Goal: Information Seeking & Learning: Learn about a topic

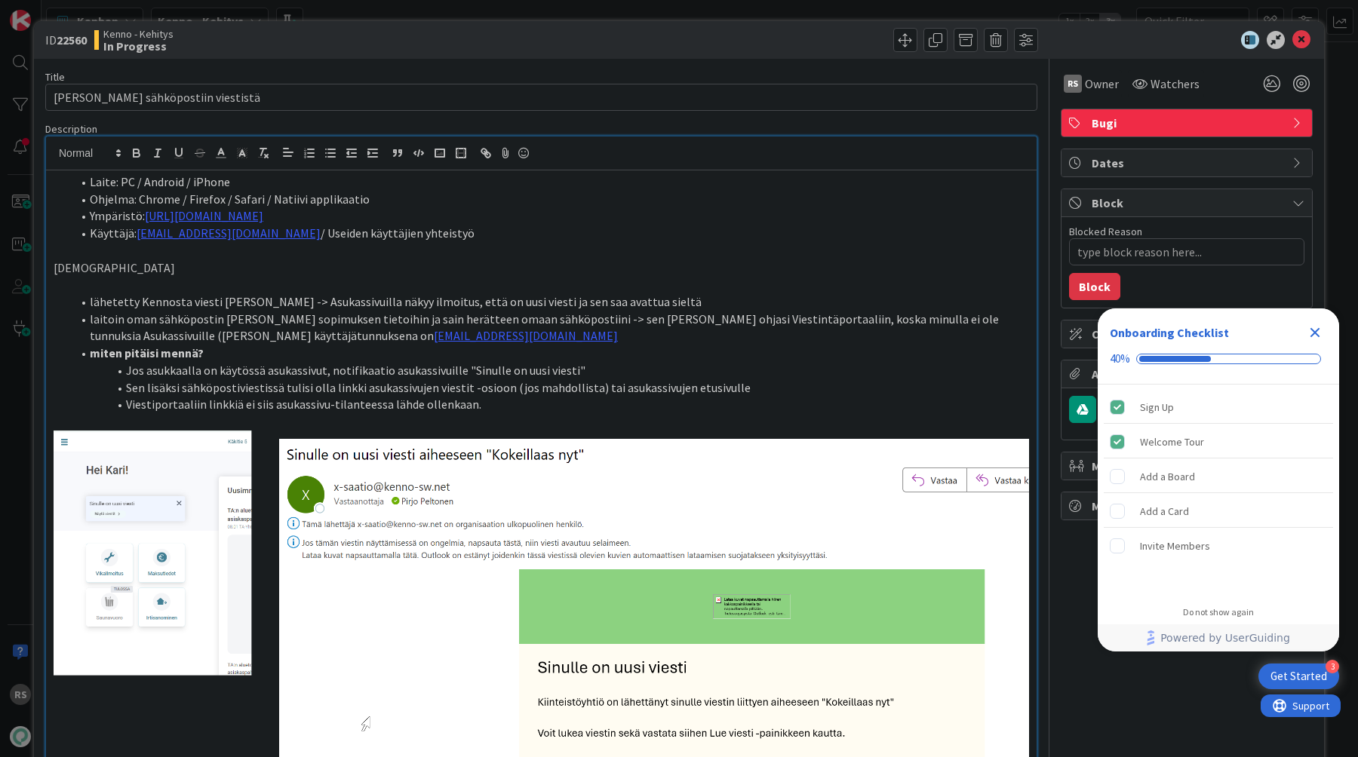
type textarea "x"
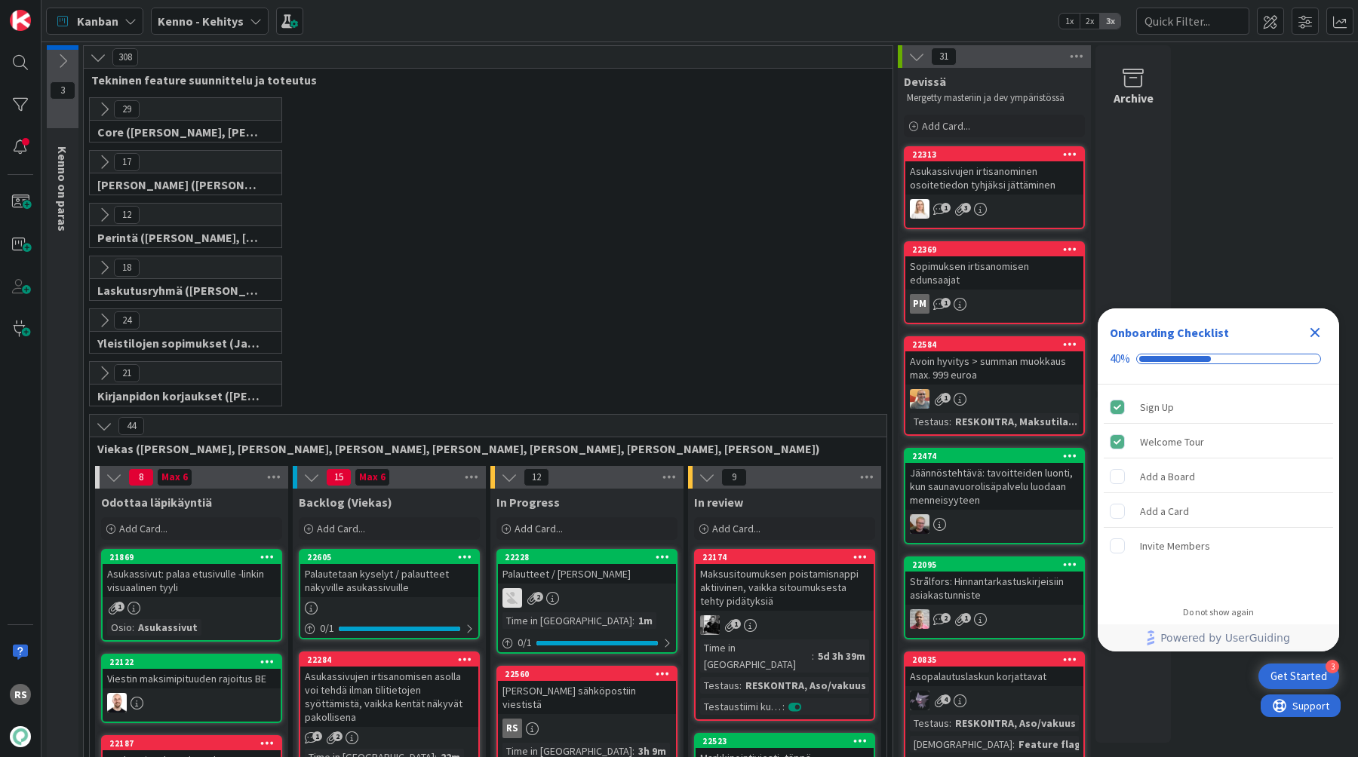
scroll to position [90, 0]
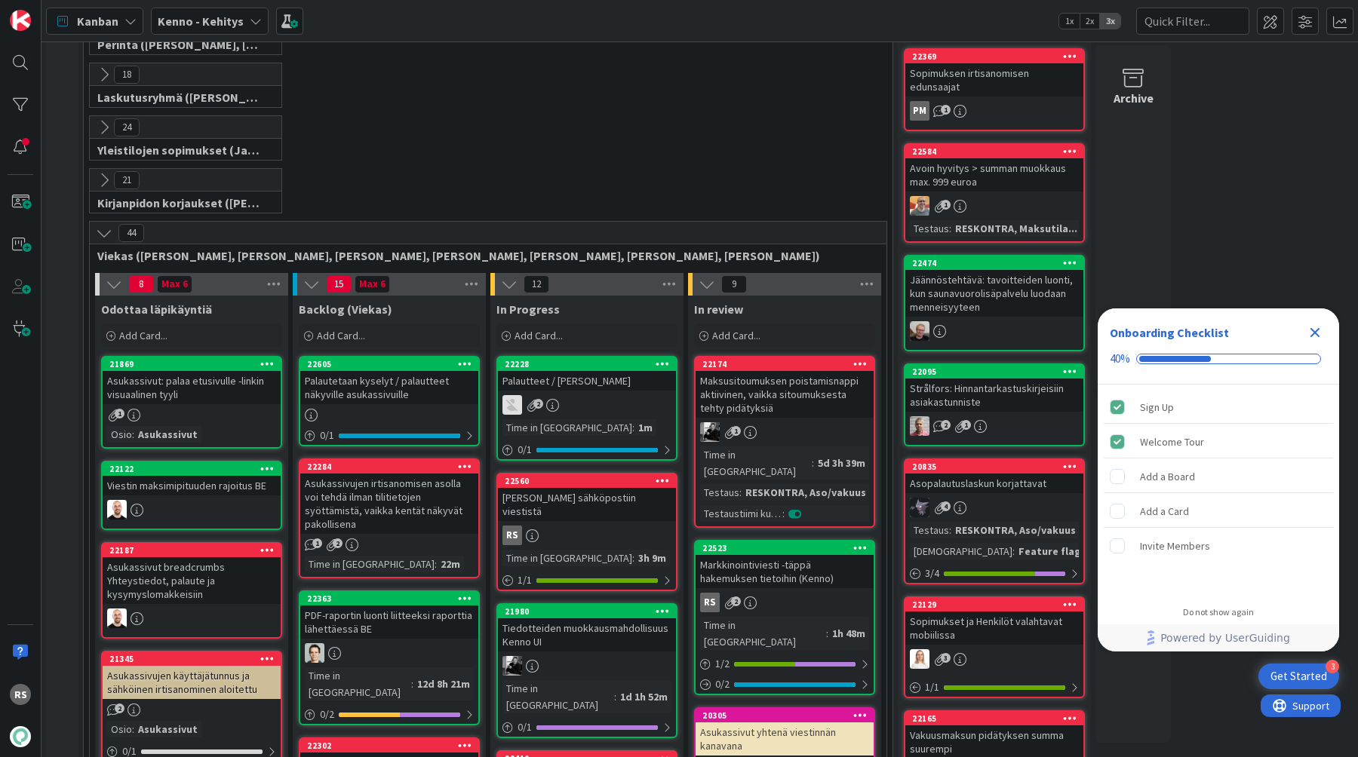
click at [545, 498] on div "[PERSON_NAME] sähköpostiin viestistä" at bounding box center [587, 504] width 178 height 33
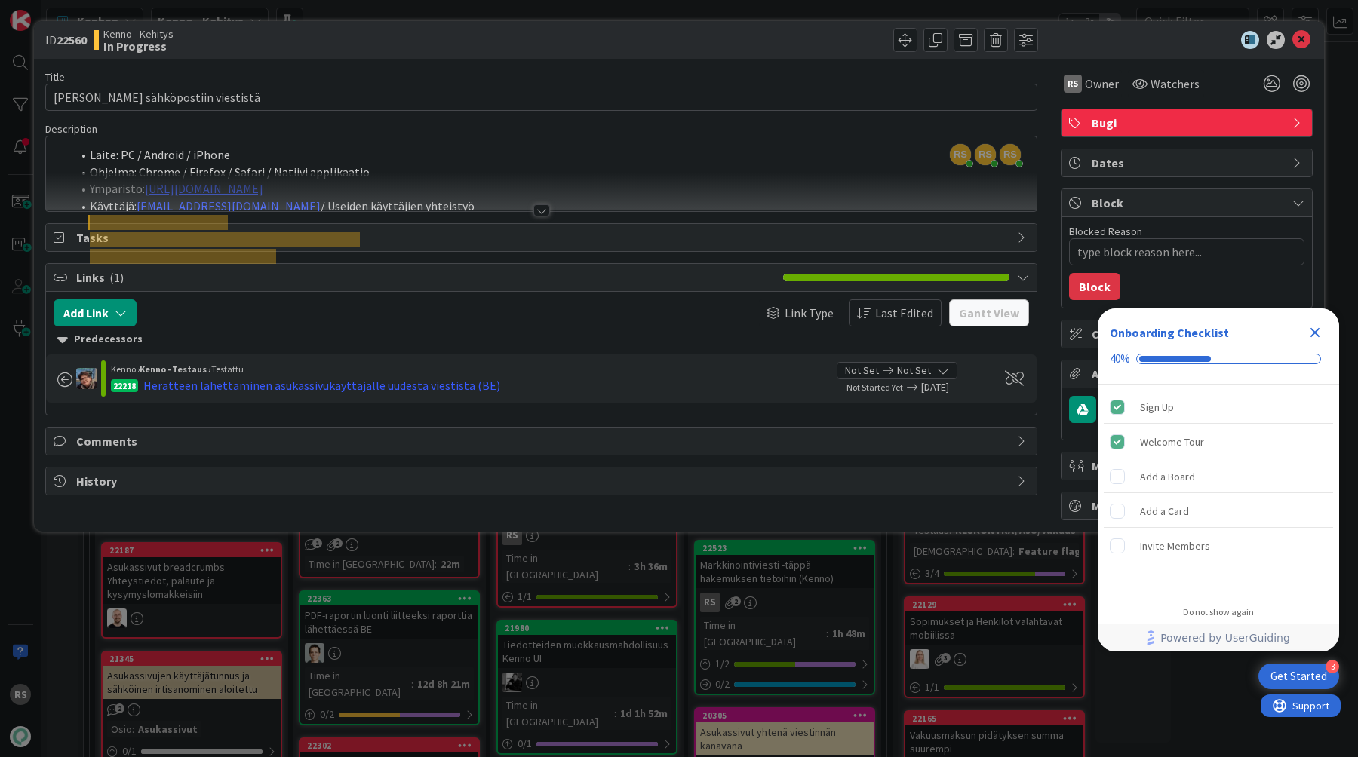
click at [543, 213] on div at bounding box center [541, 210] width 17 height 12
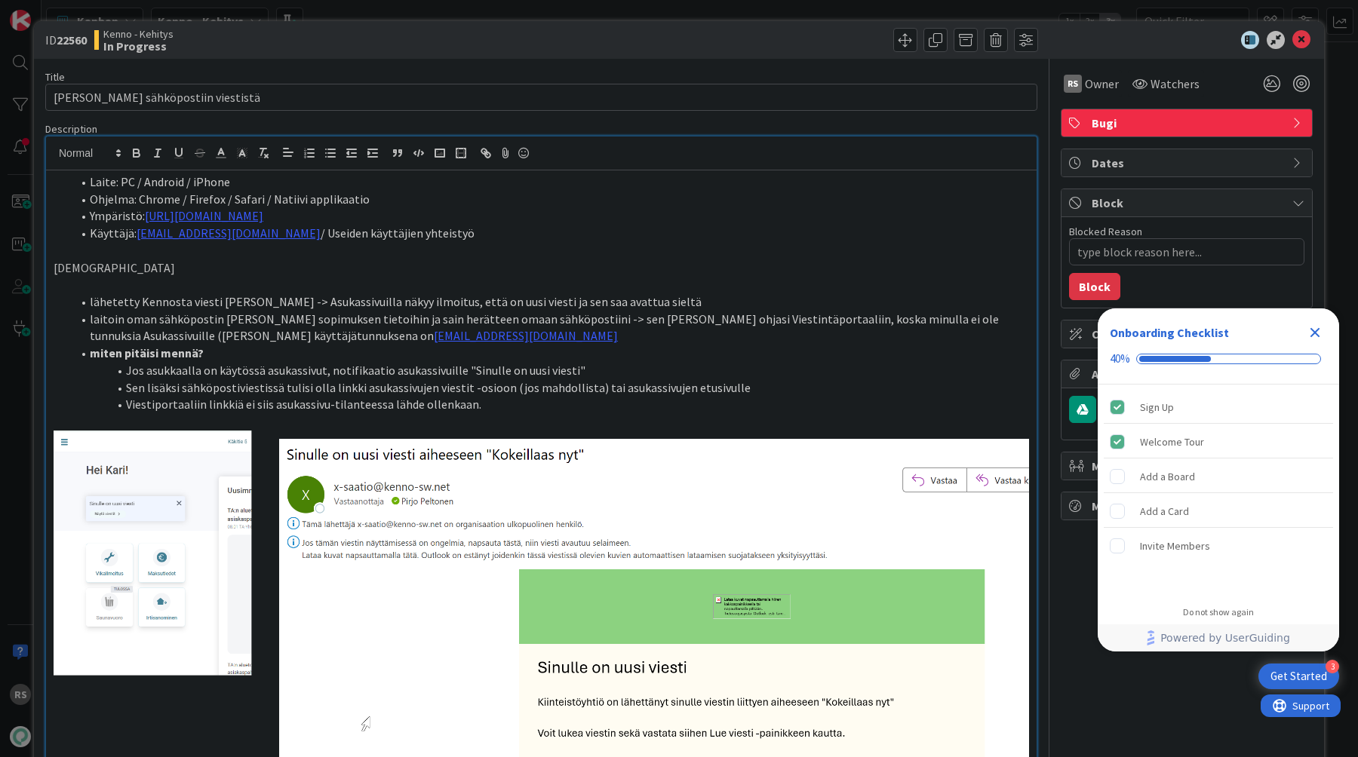
type textarea "x"
click at [1306, 46] on icon at bounding box center [1301, 40] width 18 height 18
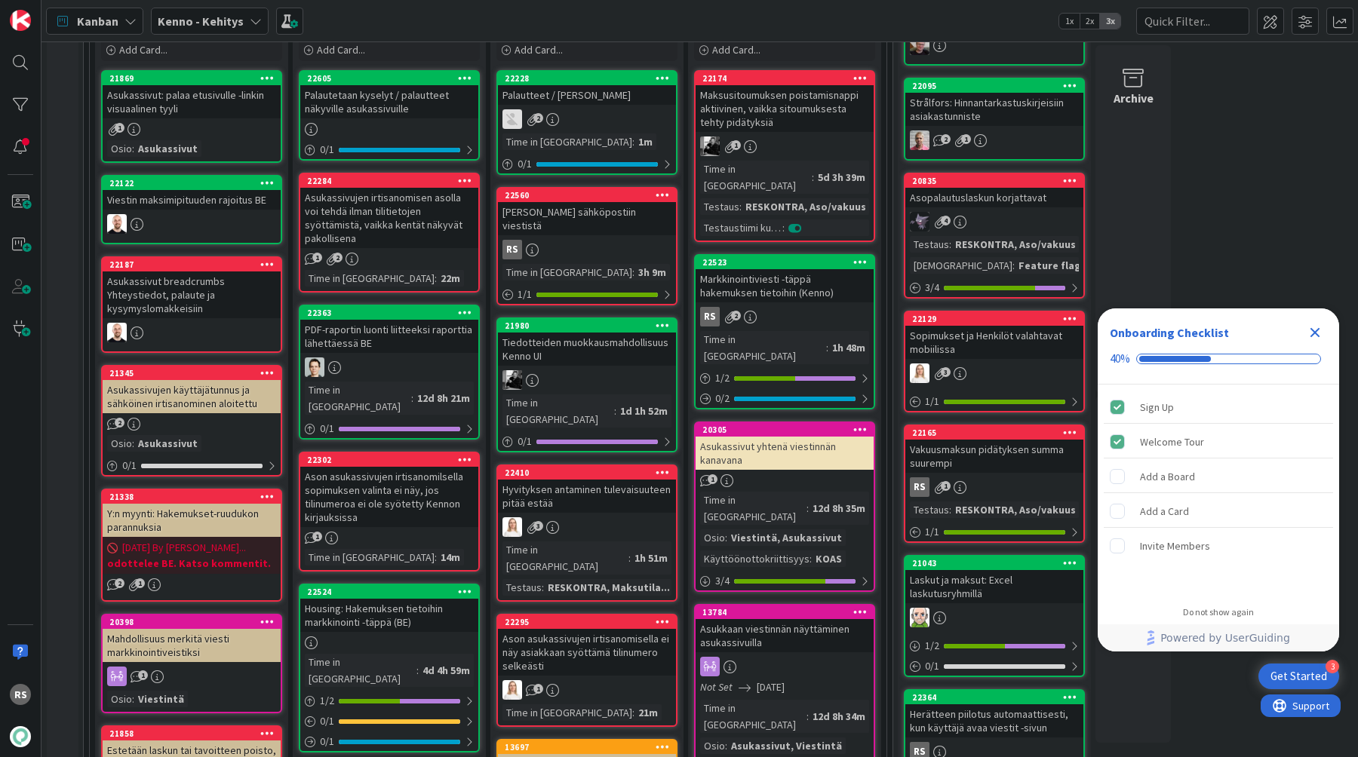
click at [399, 599] on div "Housing: Hakemuksen tietoihin markkinointi -täppä (BE)" at bounding box center [389, 615] width 178 height 33
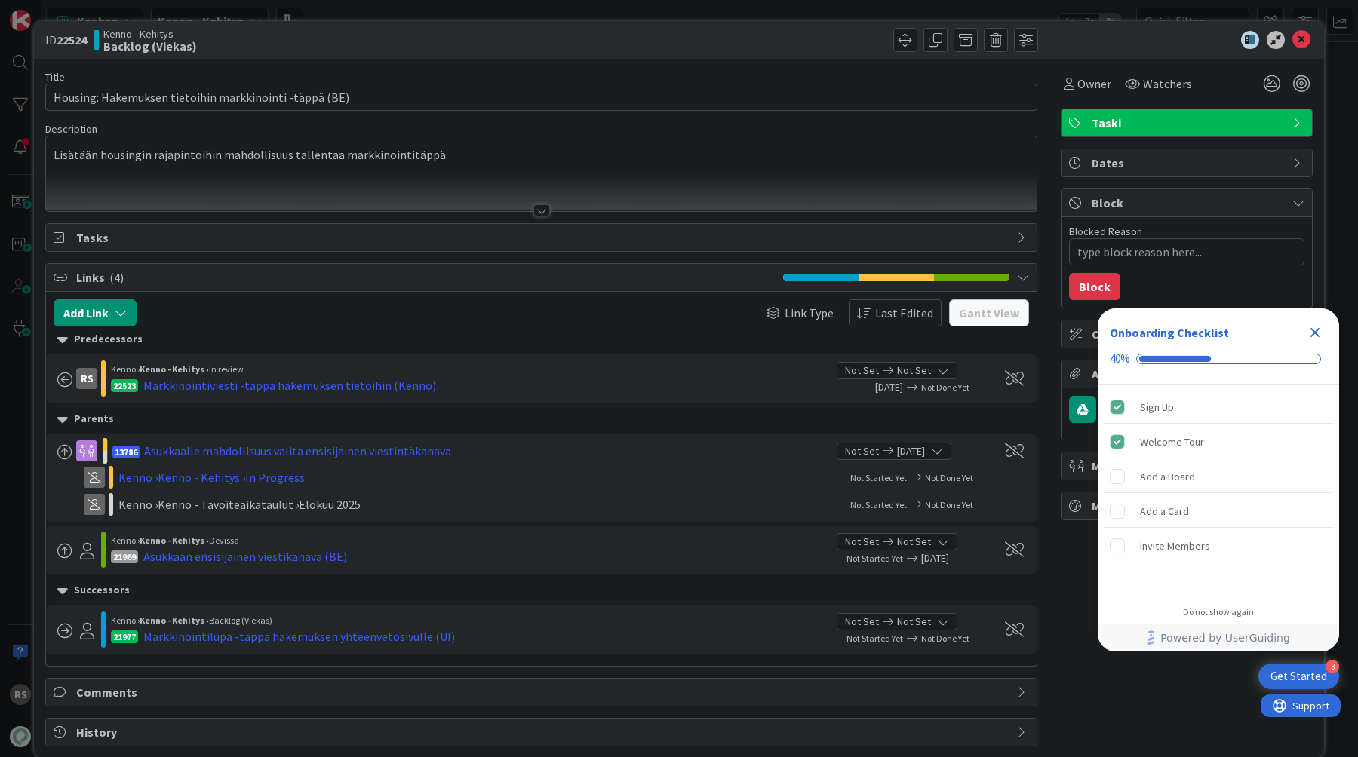
click at [548, 207] on div at bounding box center [541, 210] width 17 height 12
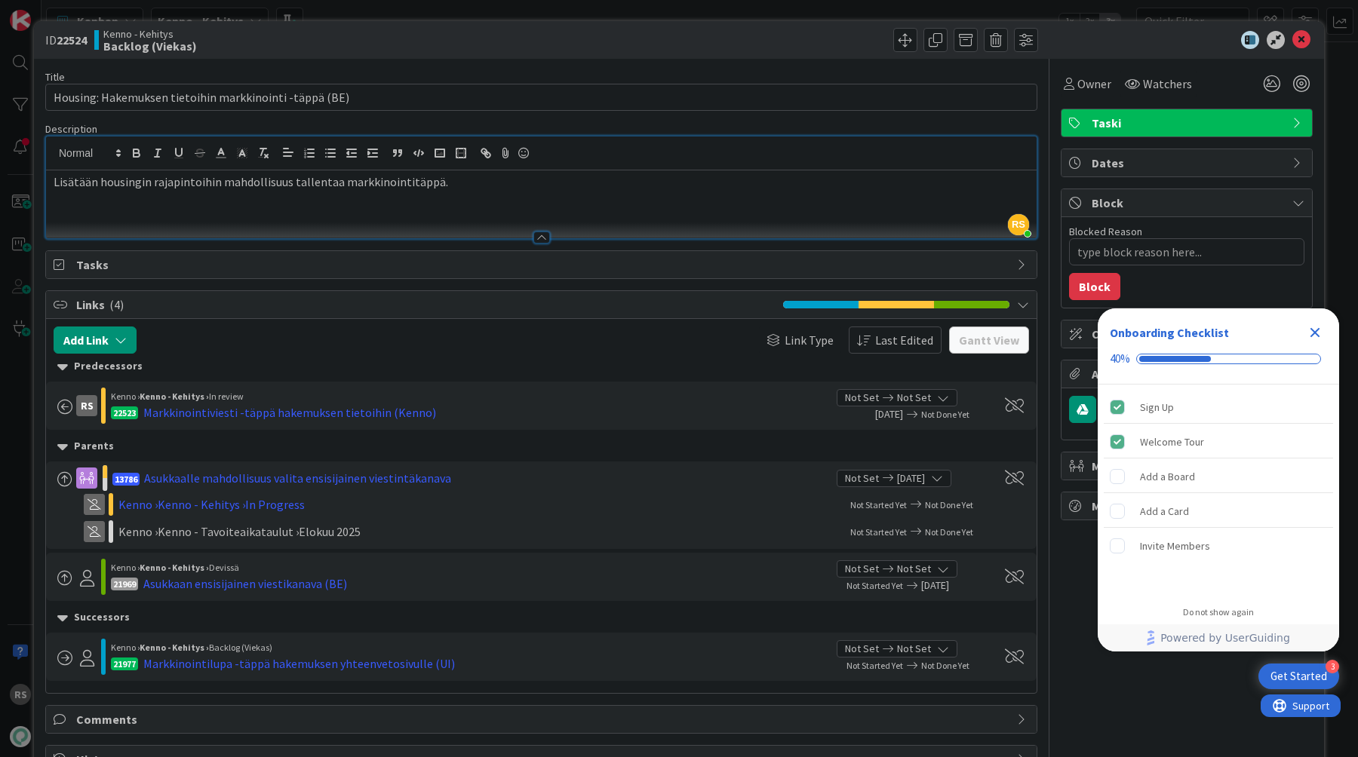
click at [1324, 324] on div "Close Checklist" at bounding box center [1315, 333] width 24 height 24
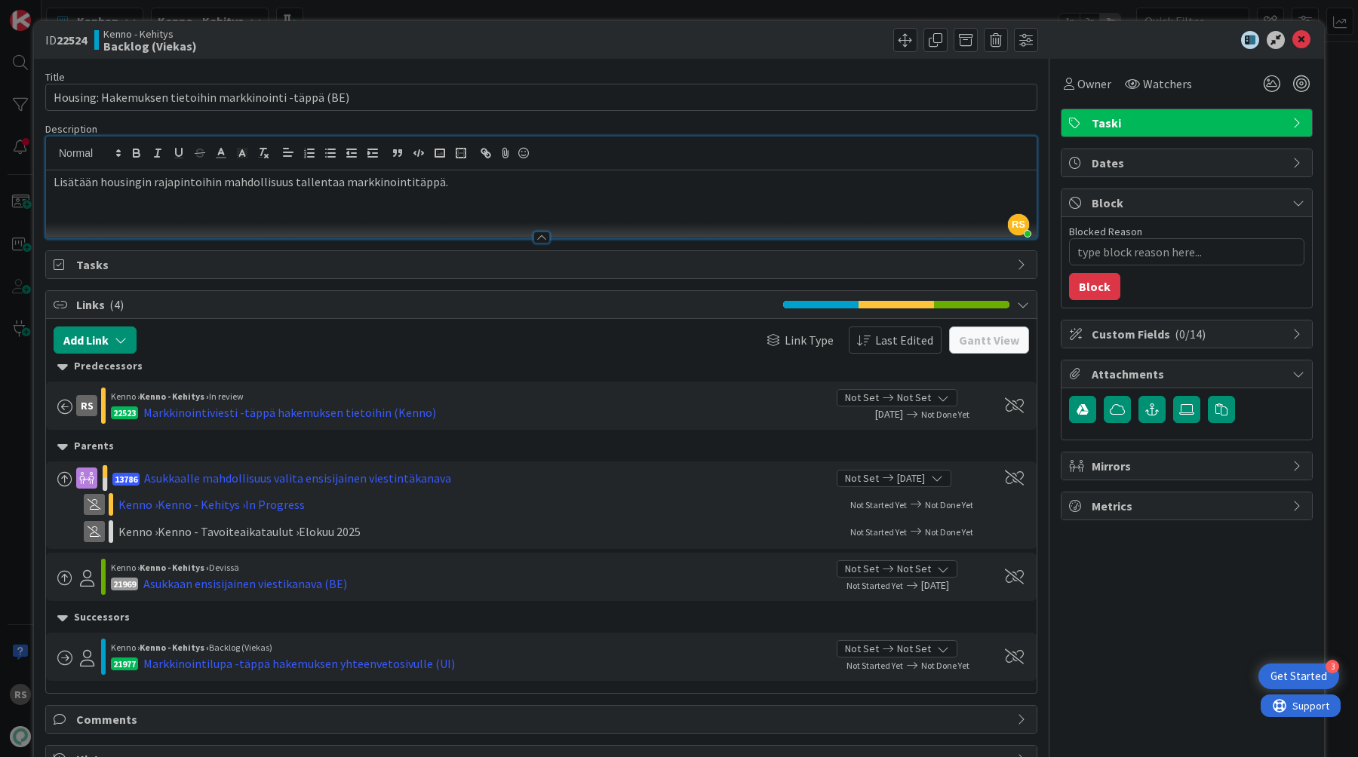
click at [582, 201] on div "Lisätään housingin rajapintoihin mahdollisuus tallentaa markkinointitäppä." at bounding box center [541, 204] width 990 height 68
click at [394, 94] on input "Housing: Hakemuksen tietoihin markkinointi -täppä (BE)" at bounding box center [541, 97] width 992 height 27
drag, startPoint x: 90, startPoint y: 40, endPoint x: 58, endPoint y: 40, distance: 31.7
click at [58, 40] on b "22524" at bounding box center [72, 39] width 30 height 15
click at [572, 195] on div "Lisätään housingin rajapintoihin mahdollisuus tallentaa markkinointitäppä." at bounding box center [541, 204] width 990 height 68
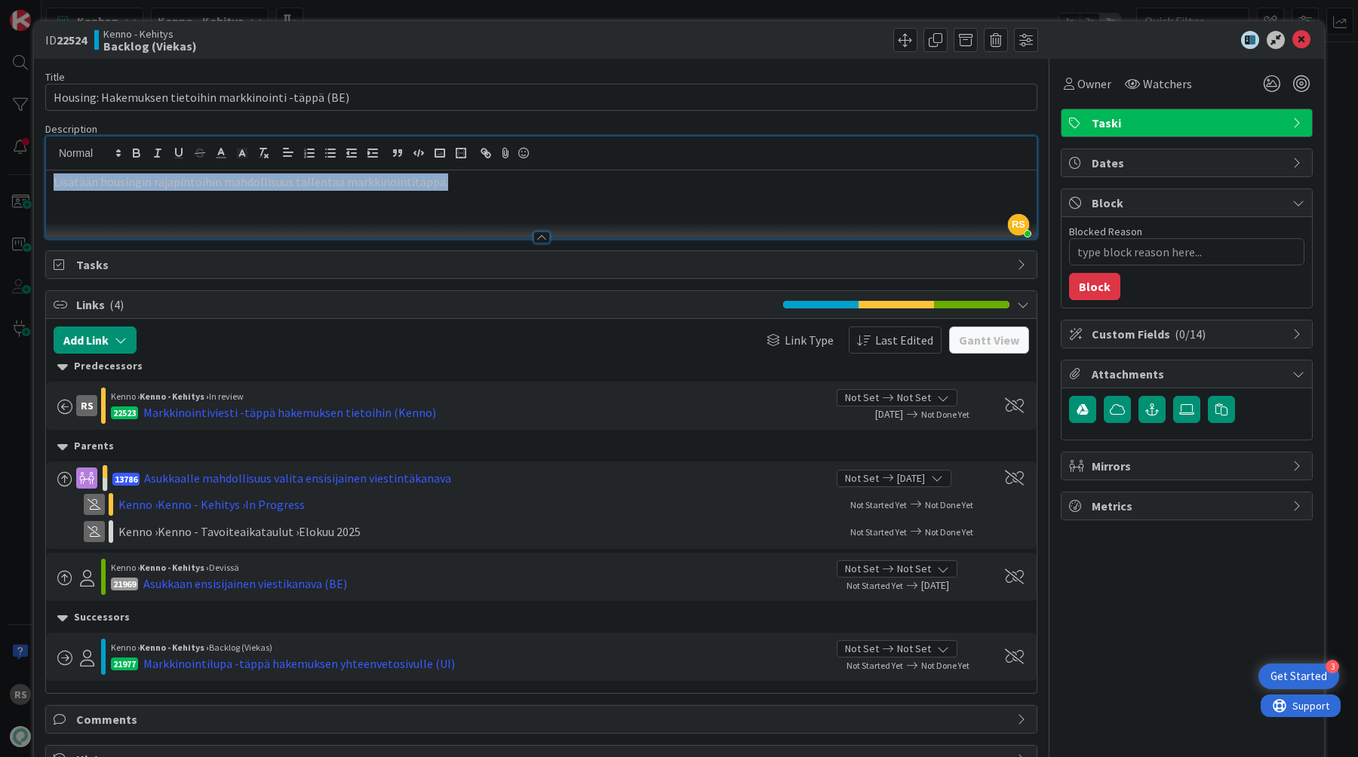
copy p "Lisätään housingin rajapintoihin mahdollisuus tallentaa markkinointitäppä."
click at [395, 97] on input "Housing: Hakemuksen tietoihin markkinointi -täppä (BE)" at bounding box center [541, 97] width 992 height 27
type textarea "x"
